Goal: Task Accomplishment & Management: Manage account settings

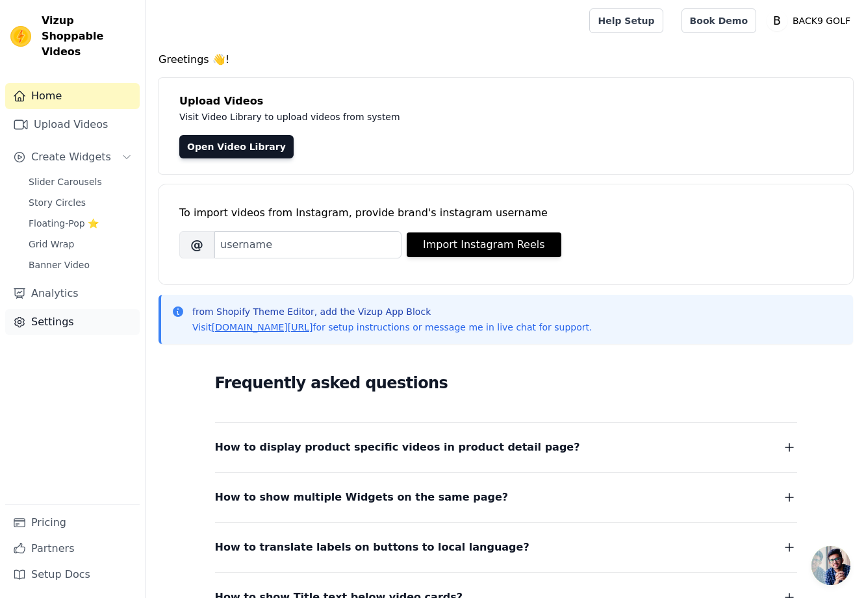
click at [70, 309] on link "Settings" at bounding box center [72, 322] width 135 height 26
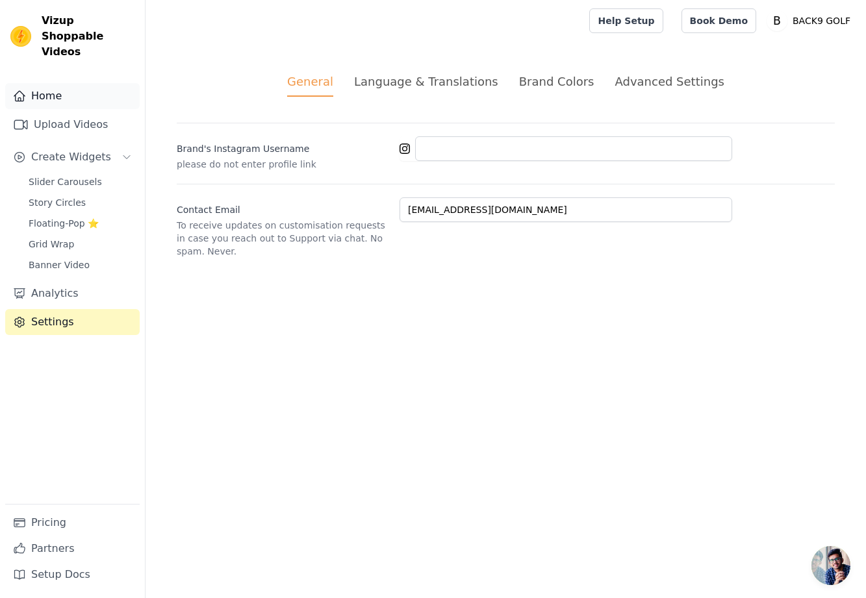
click at [40, 83] on link "Home" at bounding box center [72, 96] width 135 height 26
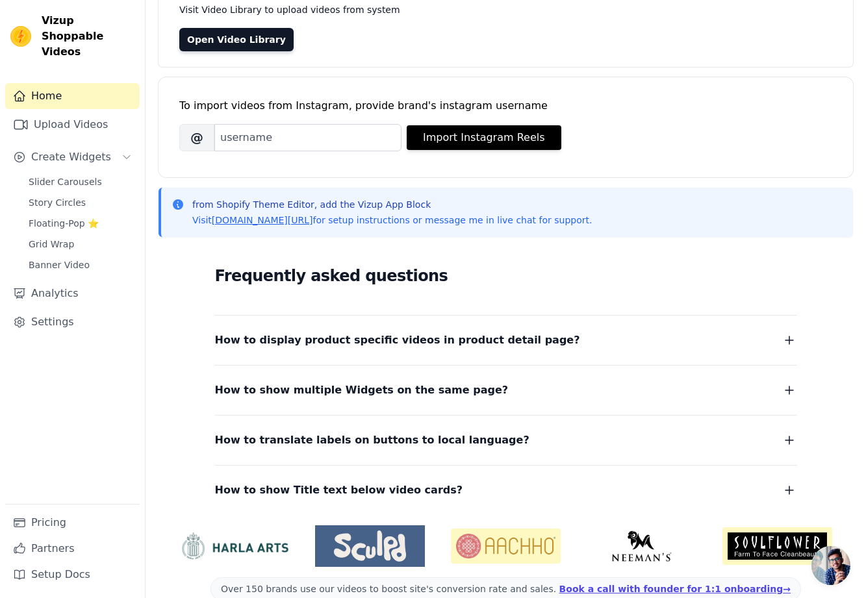
scroll to position [131, 0]
